Goal: Complete application form

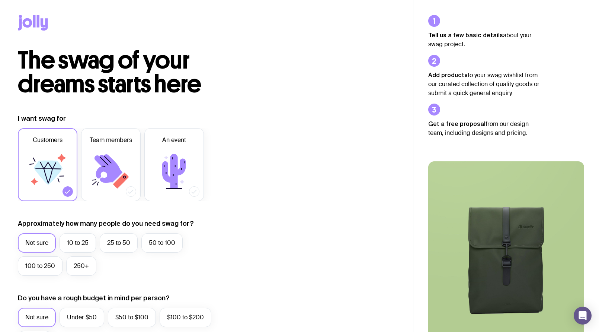
click at [34, 165] on icon at bounding box center [47, 171] width 45 height 45
click at [0, 0] on input "Customers" at bounding box center [0, 0] width 0 height 0
click at [118, 240] on label "25 to 50" at bounding box center [119, 242] width 38 height 19
click at [0, 0] on input "25 to 50" at bounding box center [0, 0] width 0 height 0
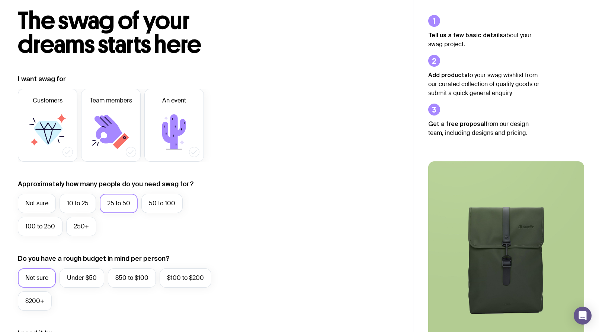
scroll to position [112, 0]
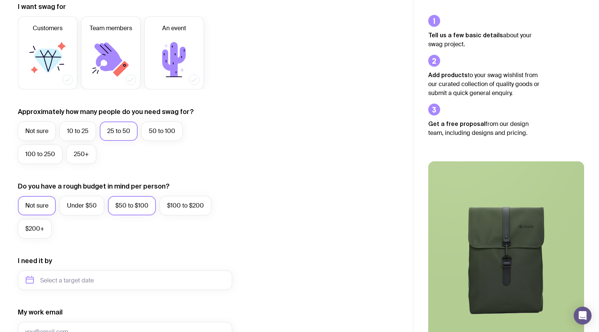
click at [137, 204] on label "$50 to $100" at bounding box center [132, 205] width 48 height 19
click at [0, 0] on input "$50 to $100" at bounding box center [0, 0] width 0 height 0
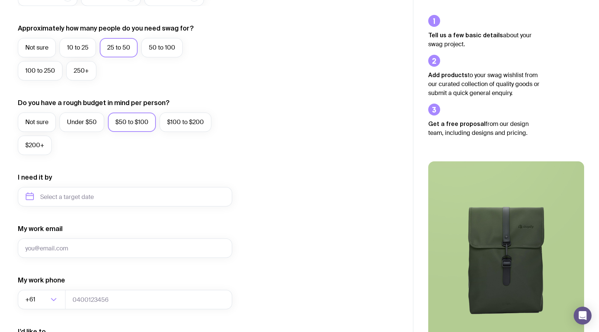
scroll to position [223, 0]
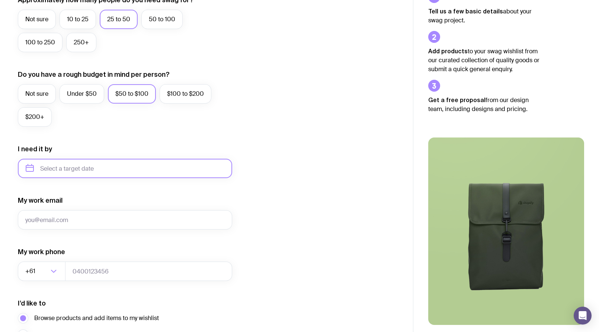
click at [71, 169] on input "text" at bounding box center [125, 168] width 214 height 19
click at [96, 256] on button "Dec" at bounding box center [95, 259] width 27 height 15
type input "[DATE]"
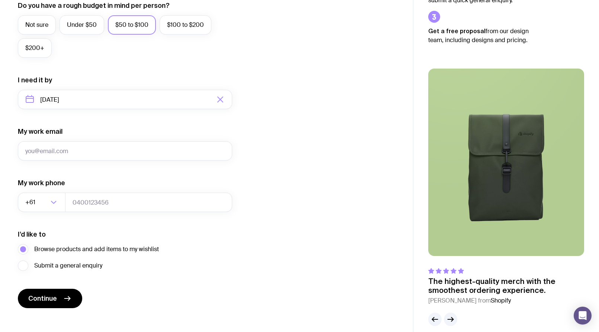
scroll to position [301, 0]
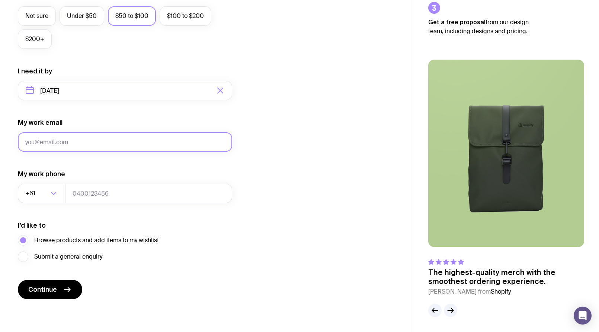
click at [83, 138] on input "My work email" at bounding box center [125, 141] width 214 height 19
type input "[PERSON_NAME][EMAIL_ADDRESS][DOMAIN_NAME]"
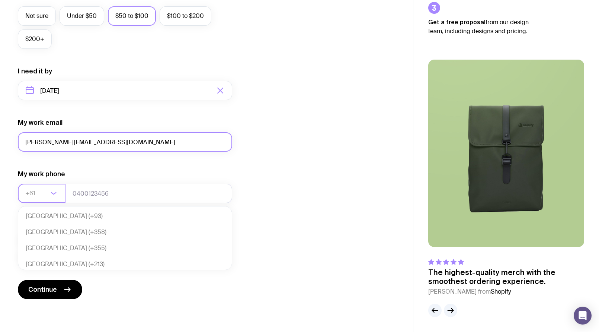
scroll to position [161, 0]
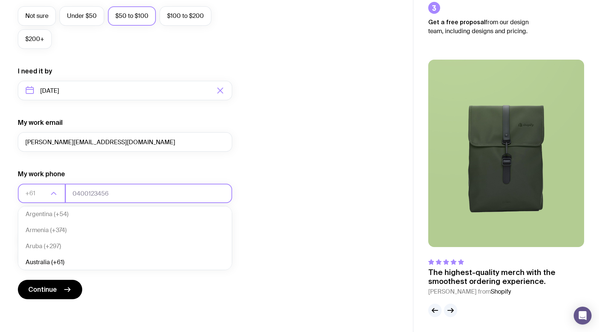
drag, startPoint x: 81, startPoint y: 193, endPoint x: 118, endPoint y: 193, distance: 36.5
click at [83, 193] on input "tel" at bounding box center [148, 192] width 167 height 19
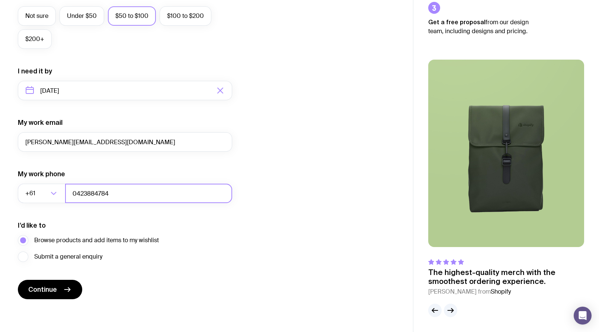
type input "0423884784"
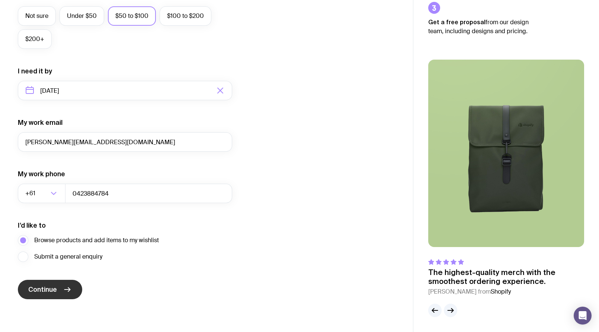
click at [35, 289] on span "Continue" at bounding box center [42, 289] width 29 height 9
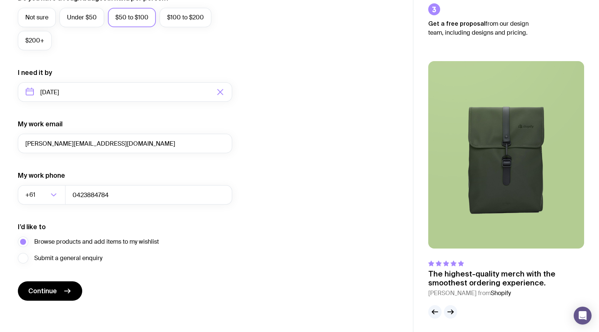
scroll to position [309, 0]
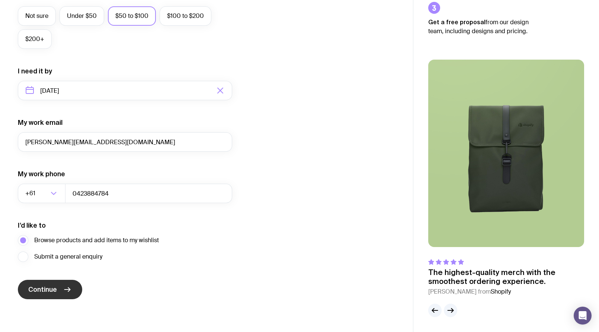
click at [56, 286] on span "Continue" at bounding box center [42, 289] width 29 height 9
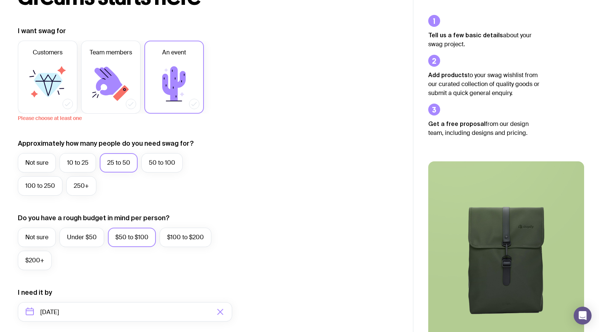
scroll to position [85, 0]
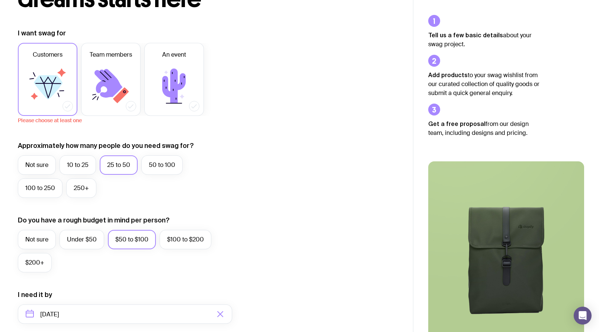
click at [63, 82] on icon at bounding box center [47, 86] width 45 height 45
click at [0, 0] on input "Customers" at bounding box center [0, 0] width 0 height 0
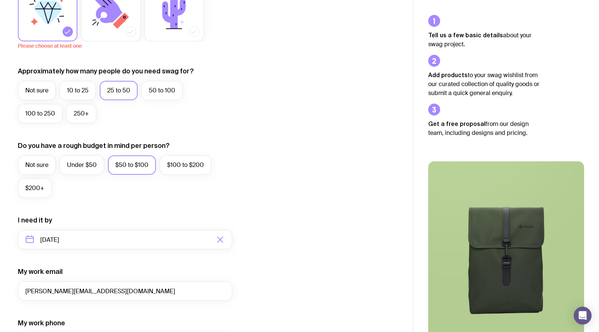
scroll to position [309, 0]
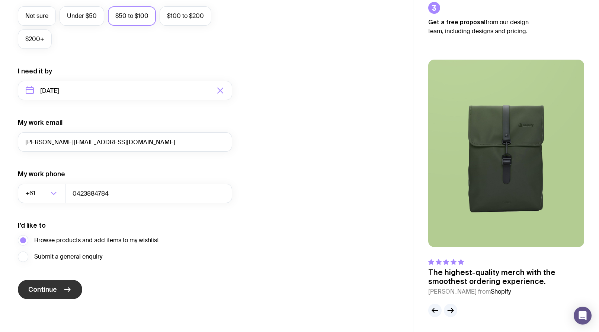
click at [46, 286] on span "Continue" at bounding box center [42, 289] width 29 height 9
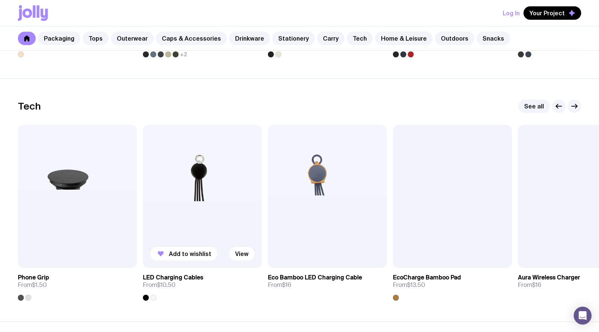
scroll to position [1786, 0]
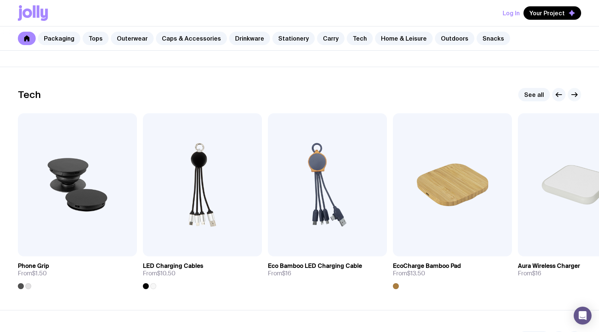
click at [577, 94] on icon "button" at bounding box center [576, 95] width 2 height 4
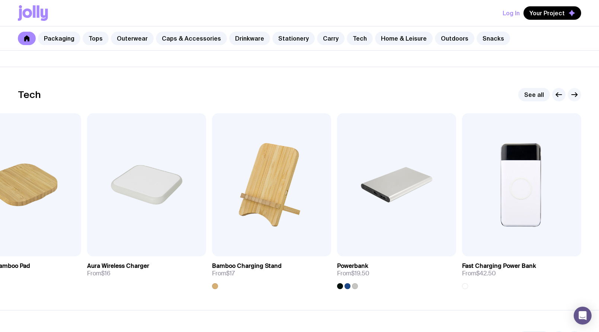
click at [576, 94] on icon "button" at bounding box center [574, 94] width 9 height 9
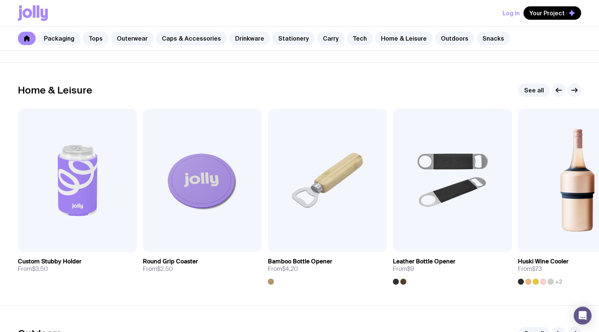
scroll to position [2047, 0]
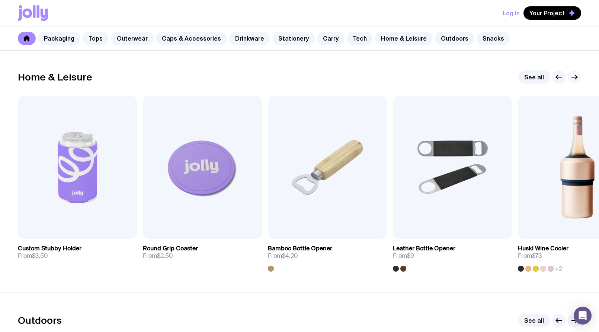
click at [576, 79] on icon "button" at bounding box center [576, 77] width 2 height 4
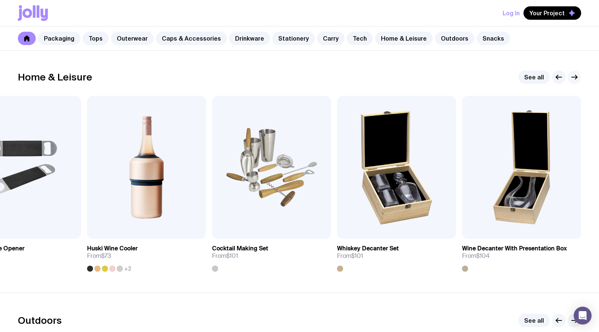
click at [576, 78] on icon "button" at bounding box center [574, 77] width 9 height 9
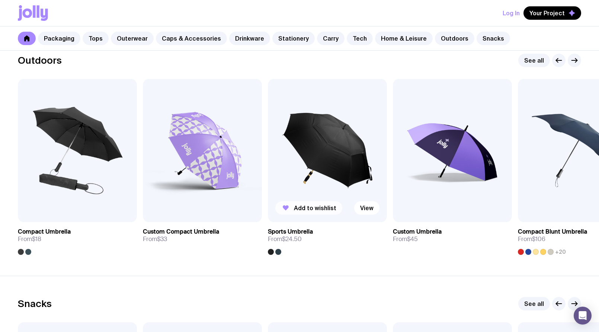
scroll to position [2307, 0]
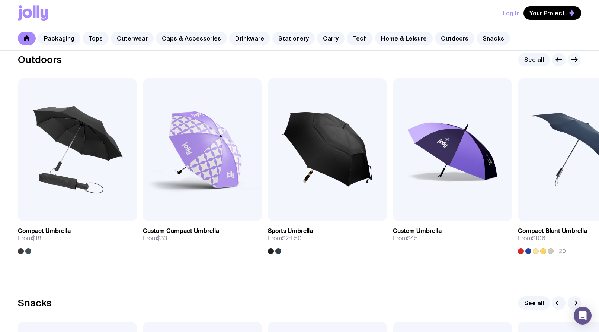
click at [577, 55] on icon "button" at bounding box center [574, 59] width 9 height 9
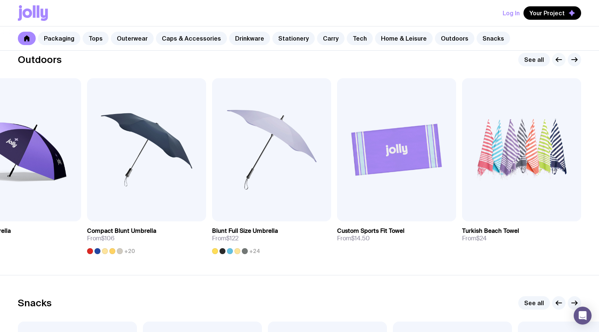
click at [556, 62] on icon "button" at bounding box center [559, 59] width 9 height 9
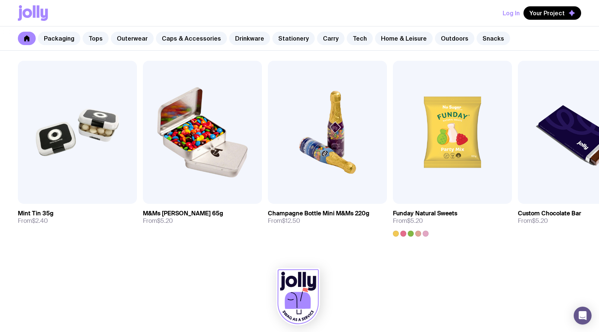
scroll to position [2531, 0]
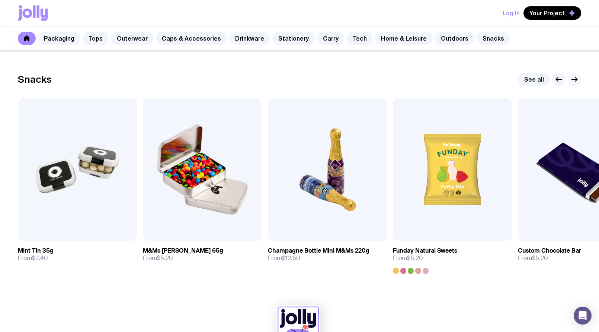
click at [575, 77] on icon "button" at bounding box center [576, 79] width 2 height 4
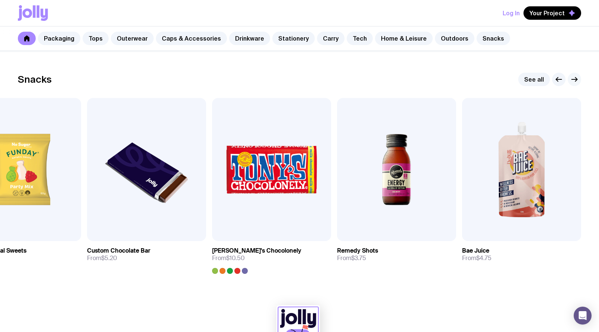
click at [575, 77] on icon "button" at bounding box center [576, 79] width 2 height 4
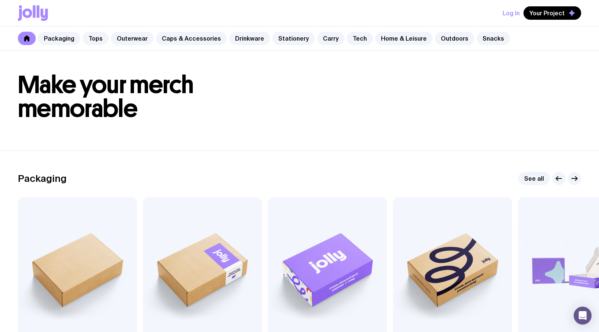
scroll to position [0, 0]
